Goal: Find specific page/section: Find specific page/section

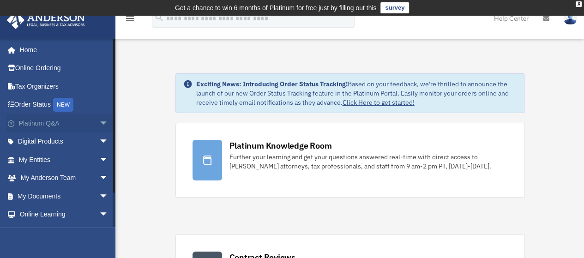
click at [99, 124] on span "arrow_drop_down" at bounding box center [108, 123] width 18 height 19
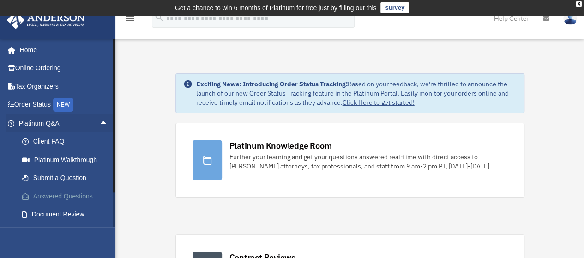
scroll to position [46, 0]
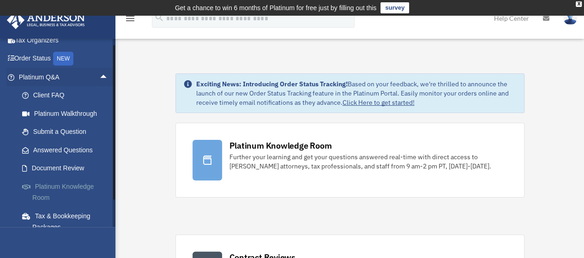
click at [67, 187] on link "Platinum Knowledge Room" at bounding box center [67, 192] width 109 height 30
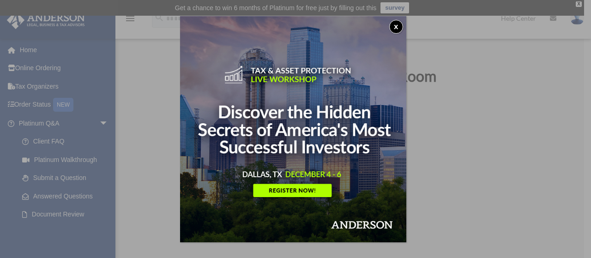
click at [397, 25] on button "x" at bounding box center [396, 27] width 14 height 14
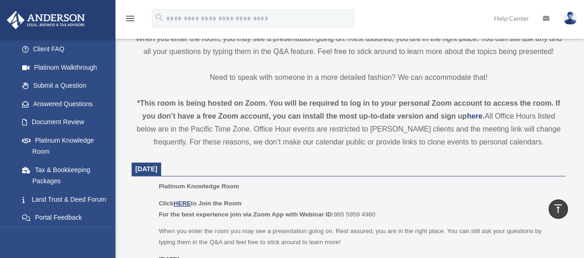
scroll to position [323, 0]
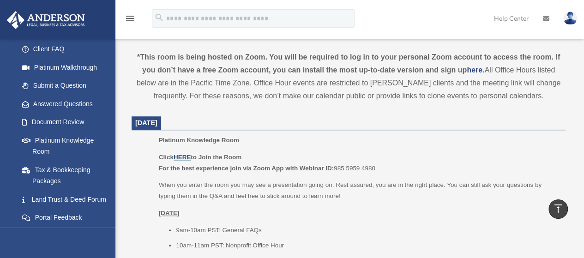
click at [189, 154] on u "HERE" at bounding box center [182, 157] width 17 height 7
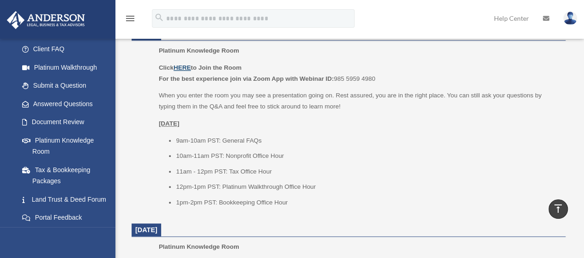
scroll to position [416, 0]
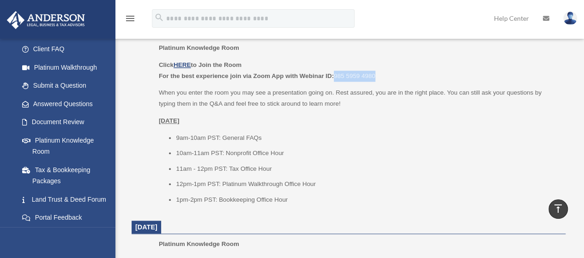
drag, startPoint x: 380, startPoint y: 73, endPoint x: 335, endPoint y: 75, distance: 44.4
click at [335, 75] on p "Click HERE to Join the Room For the best experience join via Zoom App with Webi…" at bounding box center [359, 71] width 401 height 22
copy p "985 5959 4980"
